Goal: Task Accomplishment & Management: Use online tool/utility

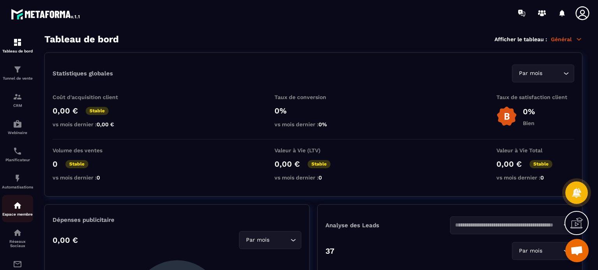
click at [15, 198] on link "Espace membre" at bounding box center [17, 208] width 31 height 27
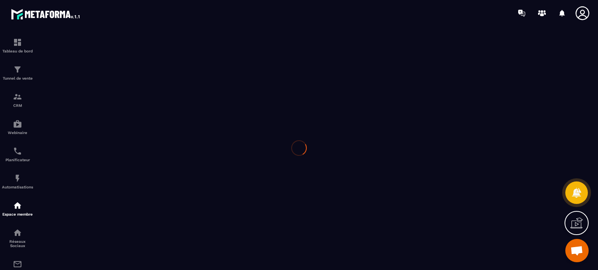
click at [14, 176] on div at bounding box center [299, 148] width 598 height 244
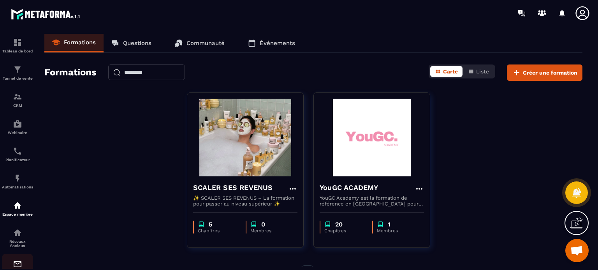
click at [13, 266] on img at bounding box center [17, 264] width 9 height 9
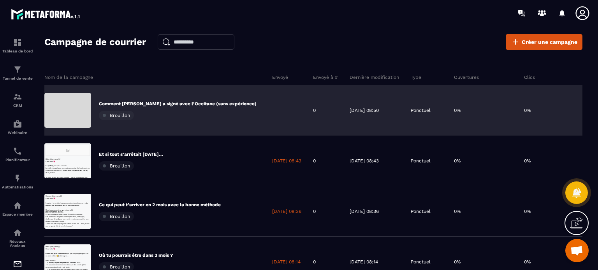
click at [157, 105] on p "Comment [PERSON_NAME] a signé avec l’Occitane (sans expérience)" at bounding box center [178, 104] width 158 height 6
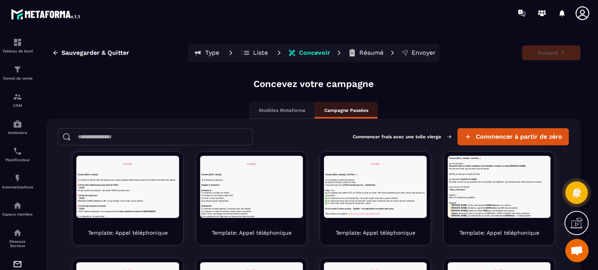
click at [291, 110] on p "Modèles Metaforma" at bounding box center [282, 110] width 46 height 6
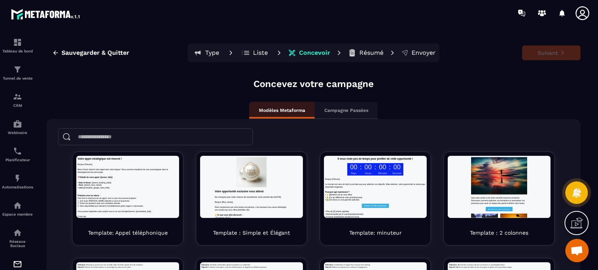
click at [324, 109] on p "Campagne Passées" at bounding box center [346, 110] width 44 height 6
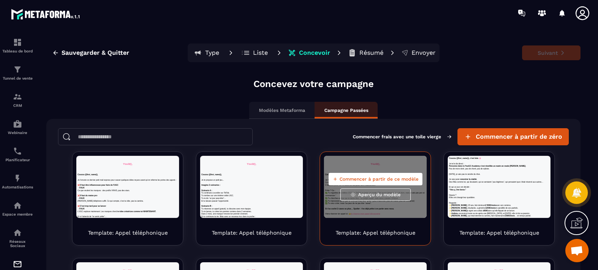
click at [370, 196] on span "Aperçu du modèle" at bounding box center [379, 195] width 42 height 6
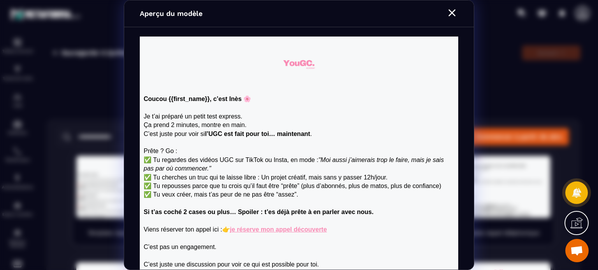
click at [449, 12] on icon "Modal window" at bounding box center [451, 13] width 12 height 12
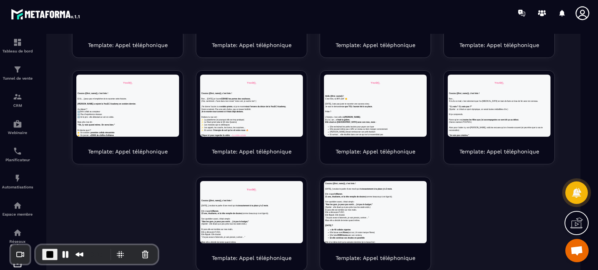
scroll to position [226, 0]
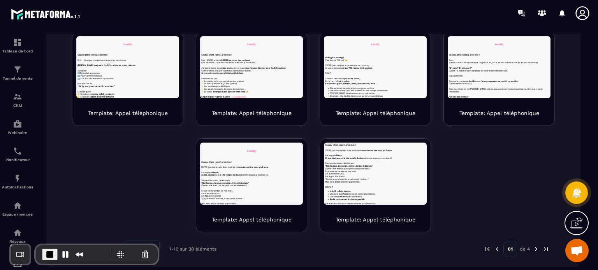
click at [532, 249] on img at bounding box center [535, 249] width 7 height 7
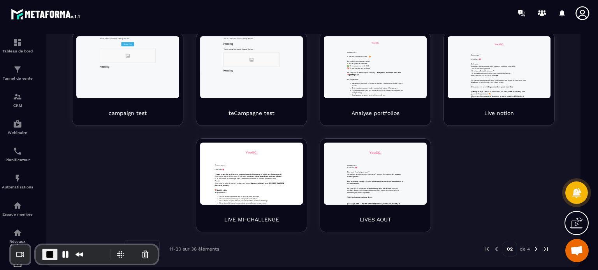
click at [532, 249] on img at bounding box center [535, 249] width 7 height 7
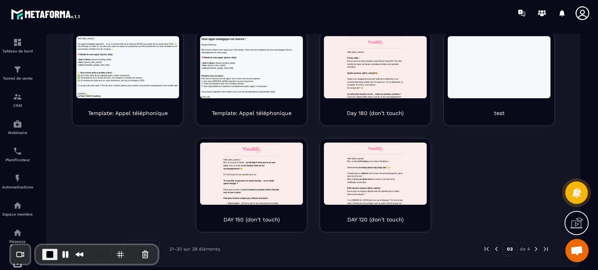
scroll to position [0, 0]
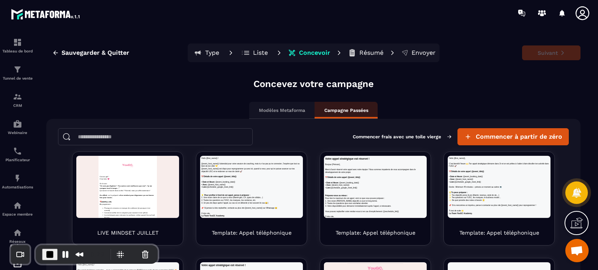
click at [572, 0] on div at bounding box center [344, 13] width 506 height 26
click at [278, 116] on div "Modèles Metaforma" at bounding box center [281, 110] width 65 height 17
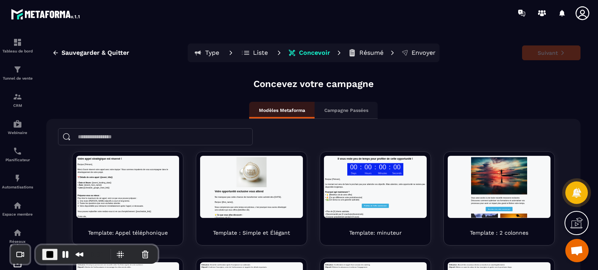
click at [331, 110] on p "Campagne Passées" at bounding box center [346, 110] width 44 height 6
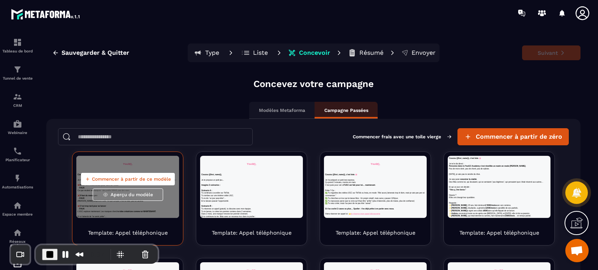
click at [110, 181] on span "Commencer à partir de ce modèle" at bounding box center [131, 179] width 79 height 6
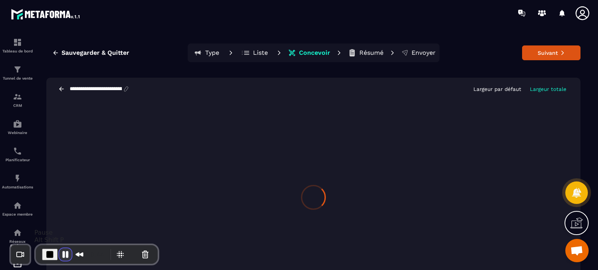
click at [62, 254] on button "Pause Recording" at bounding box center [65, 255] width 12 height 12
click at [60, 256] on span "Play Recording" at bounding box center [63, 254] width 9 height 9
click at [582, 7] on icon at bounding box center [582, 13] width 14 height 14
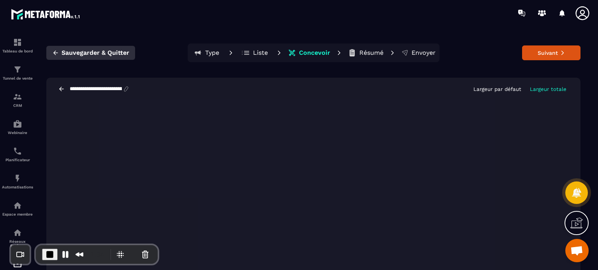
click at [101, 51] on span "Sauvegarder & Quitter" at bounding box center [95, 53] width 68 height 8
click at [49, 258] on span "End Recording" at bounding box center [49, 254] width 9 height 9
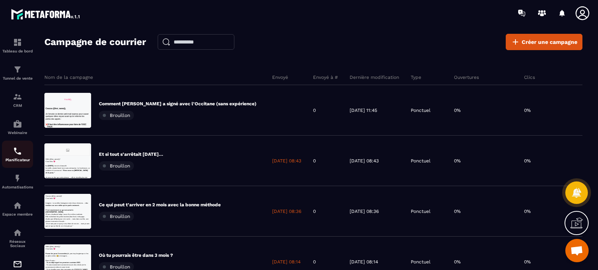
click at [16, 161] on p "Planificateur" at bounding box center [17, 160] width 31 height 4
